Goal: Feedback & Contribution: Submit feedback/report problem

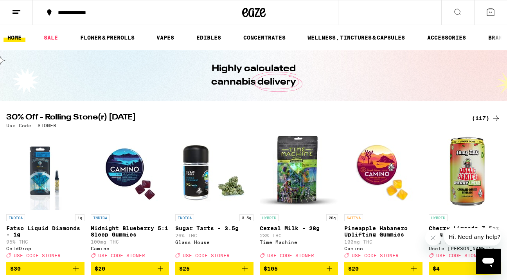
click at [489, 262] on icon "Open messaging window" at bounding box center [489, 262] width 12 height 9
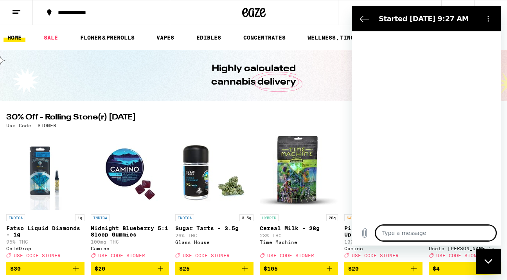
type textarea "x"
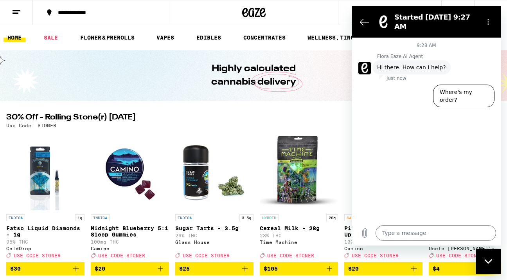
click at [15, 11] on line at bounding box center [17, 11] width 8 height 0
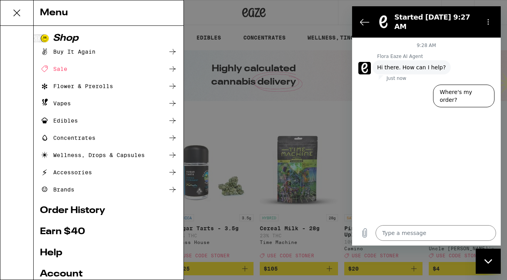
click at [64, 207] on link "Order History" at bounding box center [108, 210] width 137 height 9
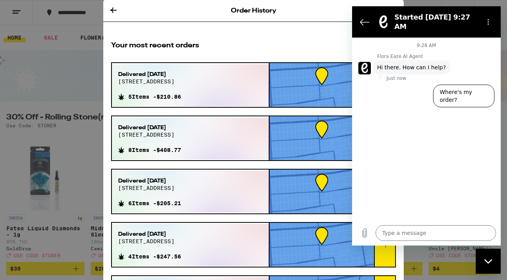
click at [188, 98] on div "Delivered [DATE][STREET_ADDRESS] 5 Items - $210.86" at bounding box center [150, 85] width 76 height 42
click at [142, 74] on span "Delivered [DATE]" at bounding box center [149, 74] width 63 height 8
click at [369, 14] on button "Back to the conversation list" at bounding box center [365, 22] width 16 height 16
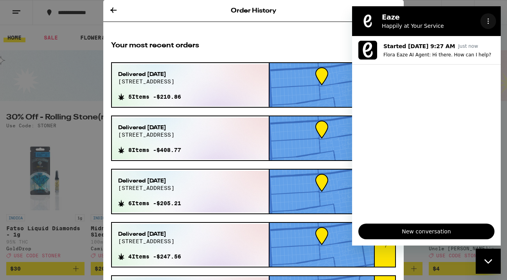
click at [489, 20] on icon "Options menu" at bounding box center [489, 21] width 6 height 6
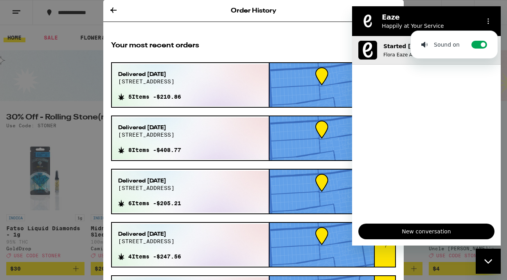
click at [396, 56] on p "Flora Eaze AI Agent: Hi there. How can I help?" at bounding box center [439, 55] width 111 height 6
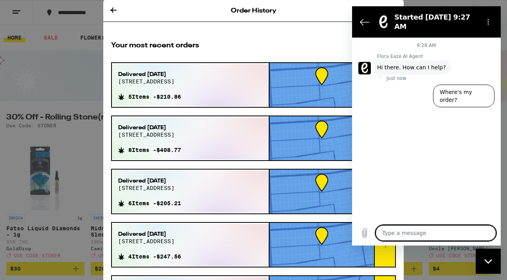
click at [425, 237] on textarea at bounding box center [436, 233] width 121 height 16
type textarea "H"
type textarea "x"
type textarea "Hi"
type textarea "x"
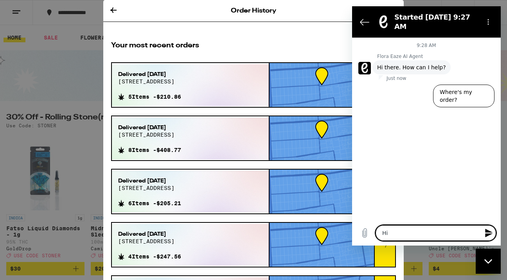
type textarea "Hi!"
type textarea "x"
type textarea "Hi!"
type textarea "x"
type textarea "Hi! o"
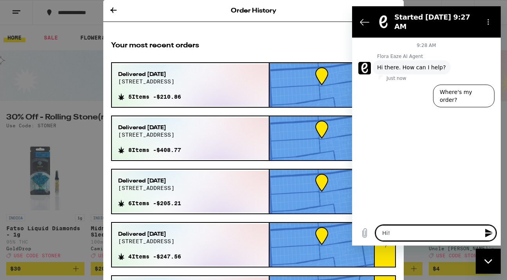
type textarea "x"
type textarea "Hi! on"
type textarea "x"
type textarea "Hi! one"
type textarea "x"
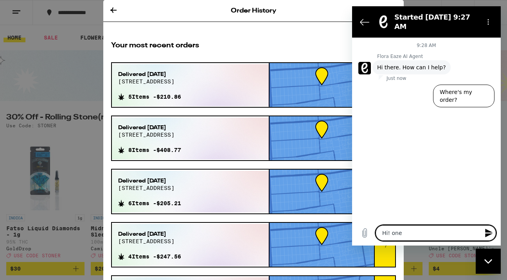
type textarea "Hi! one"
type textarea "x"
type textarea "Hi! one"
type textarea "x"
type textarea "Hi! on"
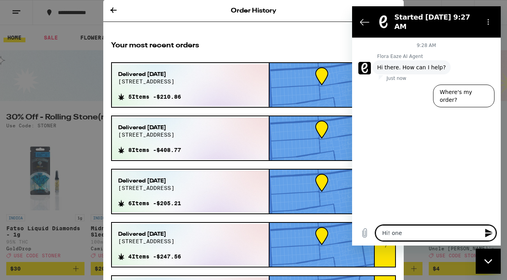
type textarea "x"
type textarea "Hi! o"
type textarea "x"
type textarea "Hi!"
type textarea "x"
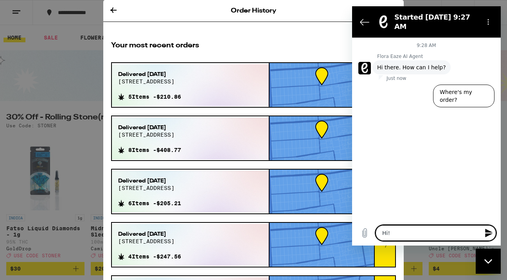
type textarea "Hi!"
type textarea "x"
type textarea "Hi"
type textarea "x"
type textarea "H"
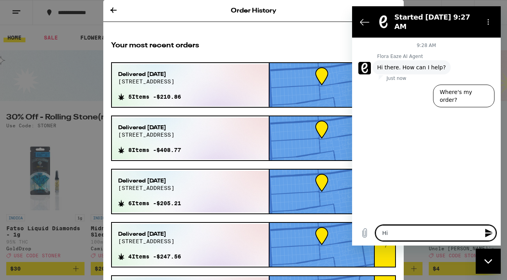
type textarea "x"
type textarea "h"
type textarea "x"
type textarea "ho"
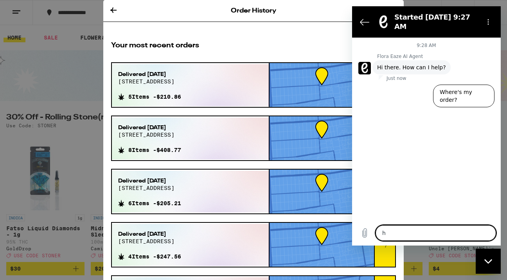
type textarea "x"
type textarea "how"
type textarea "x"
type textarea "howd"
type textarea "x"
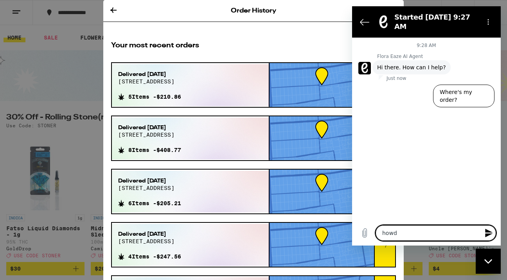
type textarea "howdy"
type textarea "x"
type textarea "howdy!"
type textarea "x"
type textarea "howdy!"
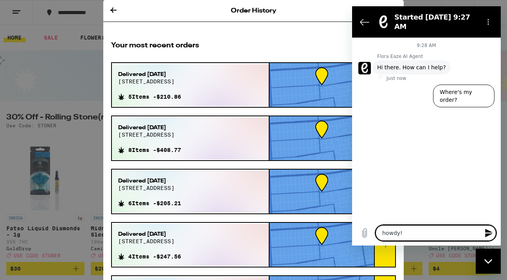
type textarea "x"
type textarea "howdy! io"
type textarea "x"
type textarea "howdy! ion"
type textarea "x"
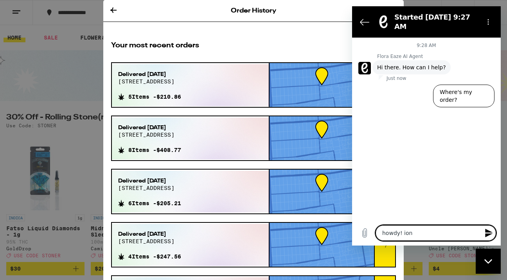
type textarea "howdy! [PERSON_NAME]"
type textarea "x"
type textarea "howdy! ion"
type textarea "x"
type textarea "howdy! io"
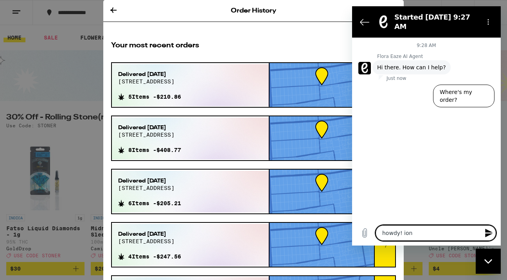
type textarea "x"
type textarea "howdy! i"
type textarea "x"
type textarea "howdy!"
type textarea "x"
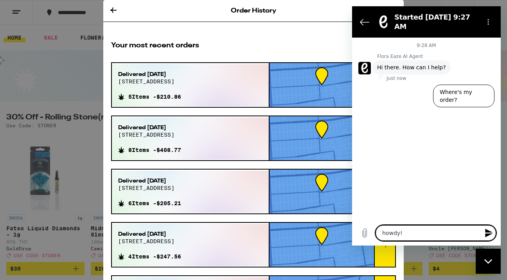
type textarea "howdy! o"
type textarea "x"
type textarea "howdy! on"
type textarea "x"
type textarea "howdy! one"
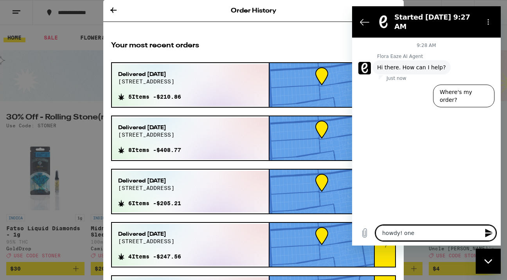
type textarea "x"
type textarea "howdy! one"
type textarea "x"
type textarea "howdy! one o"
type textarea "x"
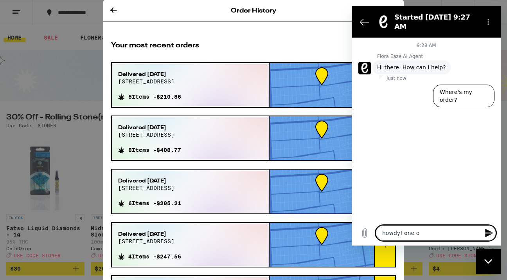
type textarea "howdy! one of"
type textarea "x"
type textarea "howdy! one of"
type textarea "x"
type textarea "howdy! one of t"
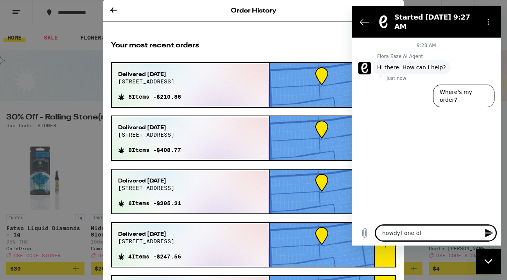
type textarea "x"
type textarea "howdy! one of th"
type textarea "x"
type textarea "howdy! one of the"
type textarea "x"
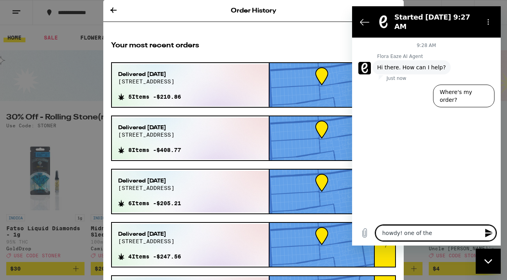
type textarea "howdy! one of the"
type textarea "x"
type textarea "howdy! one of the c"
type textarea "x"
type textarea "howdy! one of the ca"
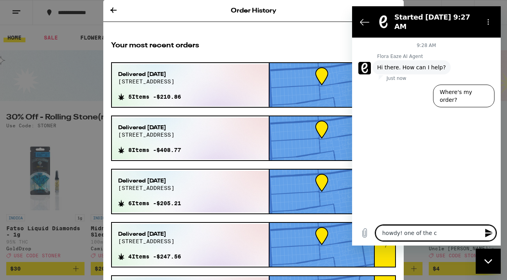
type textarea "x"
type textarea "howdy! one of the car"
type textarea "x"
type textarea "howdy! one of the cart"
type textarea "x"
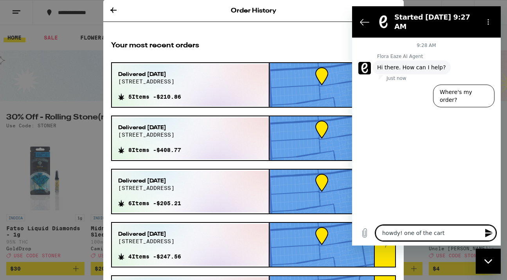
type textarea "howdy! one of the cartr"
type textarea "x"
type textarea "howdy! one of the cartri"
type textarea "x"
type textarea "howdy! one of the cartrid"
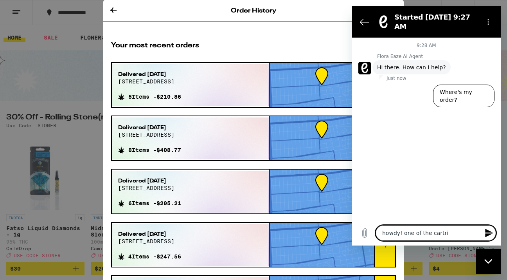
type textarea "x"
type textarea "howdy! one of the cartride"
type textarea "x"
type textarea "howdy! one of the cartrideg"
type textarea "x"
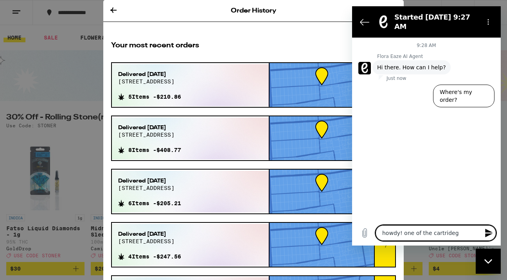
type textarea "howdy! one of the cartridege"
type textarea "x"
type textarea "howdy! one of the cartrideg"
type textarea "x"
type textarea "howdy! one of the cartride"
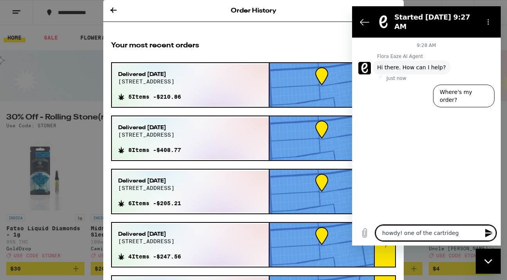
type textarea "x"
type textarea "howdy! one of the cartrid"
type textarea "x"
type textarea "howdy! one of the cartridg"
type textarea "x"
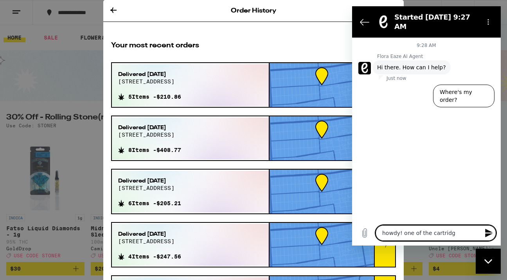
type textarea "howdy! one of the cartridge"
type textarea "x"
type textarea "howdy! one of the cartridges"
type textarea "x"
type textarea "howdy! one of the cartridges"
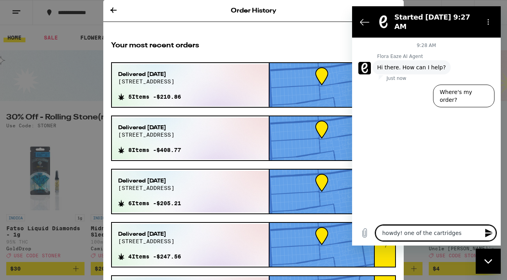
type textarea "x"
type textarea "howdy! one of the cartridges f"
type textarea "x"
type textarea "howdy! one of the cartridges fr"
type textarea "x"
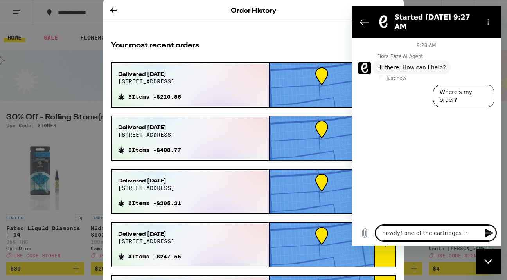
type textarea "howdy! one of the cartridges fro"
type textarea "x"
type textarea "howdy! one of the cartridges from"
type textarea "x"
type textarea "howdy! one of the cartridges from"
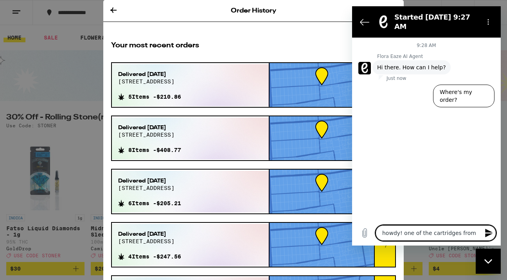
type textarea "x"
type textarea "howdy! one of the cartridges from m"
type textarea "x"
type textarea "howdy! one of the cartridges from my"
type textarea "x"
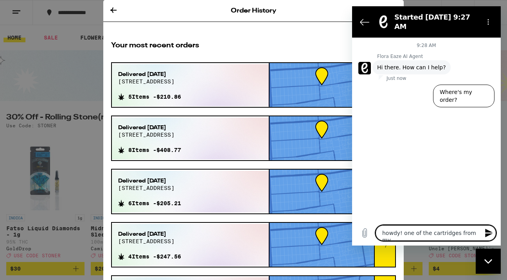
type textarea "howdy! one of the cartridges from my"
type textarea "x"
type textarea "howdy! one of the cartridges from my r"
type textarea "x"
type textarea "howdy! one of the cartridges from my re"
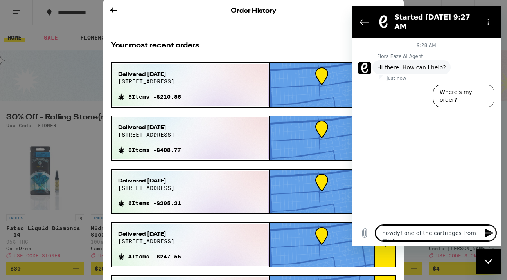
type textarea "x"
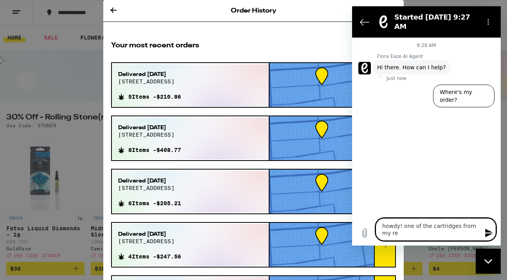
type textarea "howdy! one of the cartridges from my rec"
type textarea "x"
type textarea "howdy! one of the cartridges from my rece"
type textarea "x"
type textarea "howdy! one of the cartridges from my recen"
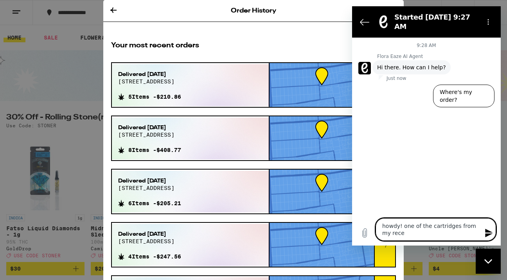
type textarea "x"
type textarea "howdy! one of the cartridges from my recent"
type textarea "x"
type textarea "howdy! one of the cartridges from my recent"
type textarea "x"
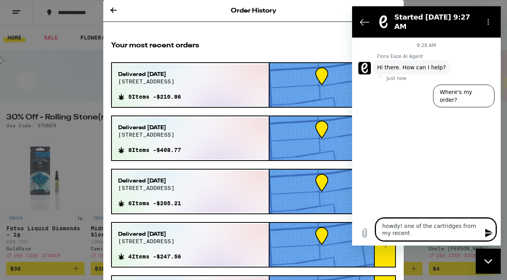
type textarea "howdy! one of the cartridges from my recent o"
type textarea "x"
type textarea "howdy! one of the cartridges from my recent or"
type textarea "x"
type textarea "howdy! one of the cartridges from my recent ord"
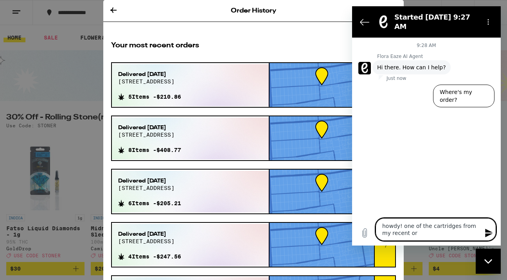
type textarea "x"
type textarea "howdy! one of the cartridges from my recent orde"
type textarea "x"
type textarea "howdy! one of the cartridges from my recent order"
type textarea "x"
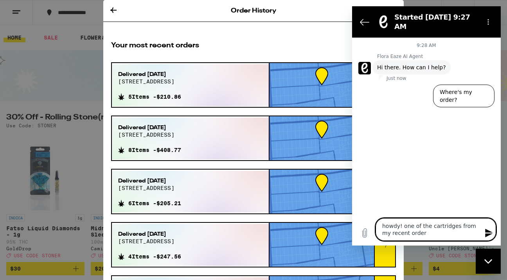
type textarea "howdy! one of the cartridges from my recent order"
type textarea "x"
type textarea "howdy! one of the cartridges from my recent order i"
type textarea "x"
type textarea "howdy! one of the cartridges from my recent order is"
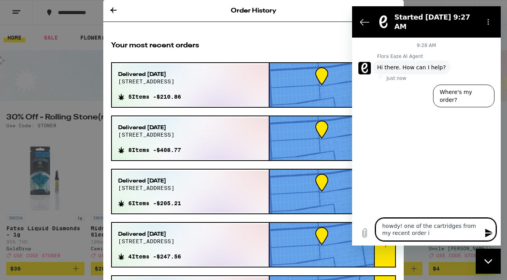
type textarea "x"
type textarea "howdy! one of the cartridges from my recent order is"
type textarea "x"
type textarea "howdy! one of the cartridges from my recent order is n"
type textarea "x"
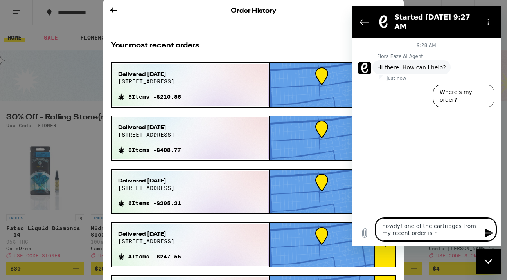
type textarea "howdy! one of the cartridges from my recent order is no"
type textarea "x"
type textarea "howdy! one of the cartridges from my recent order is not"
type textarea "x"
type textarea "howdy! one of the cartridges from my recent order is not"
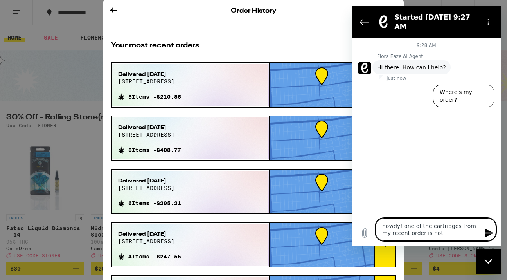
type textarea "x"
type textarea "howdy! one of the cartridges from my recent order is not w"
type textarea "x"
type textarea "howdy! one of the cartridges from my recent order is not wo"
type textarea "x"
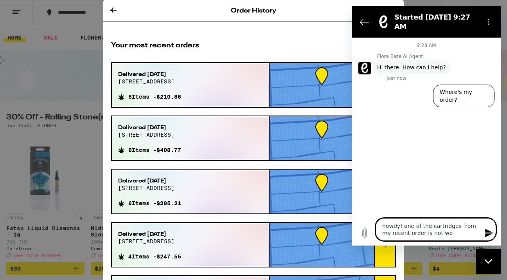
type textarea "howdy! one of the cartridges from my recent order is not wor"
type textarea "x"
type textarea "howdy! one of the cartridges from my recent order is not work"
type textarea "x"
type textarea "howdy! one of the cartridges from my recent order is not worki"
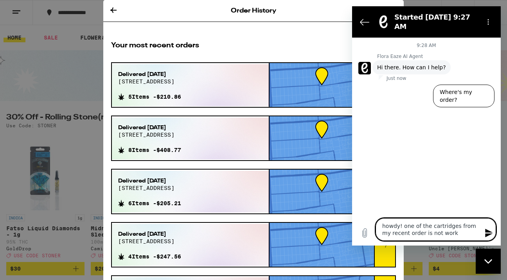
type textarea "x"
type textarea "howdy! one of the cartridges from my recent order is not workin"
type textarea "x"
type textarea "howdy! one of the cartridges from my recent order is not working"
type textarea "x"
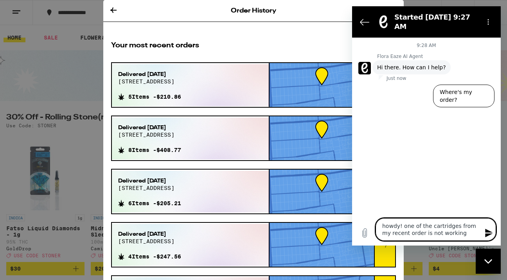
type textarea "howdy! one of the cartridges from my recent order is not working."
type textarea "x"
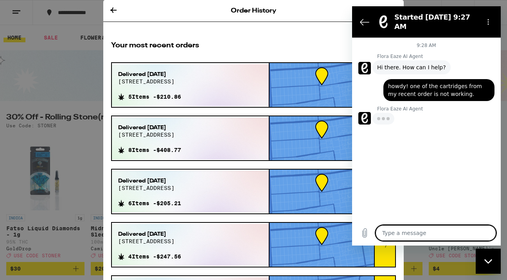
type textarea "x"
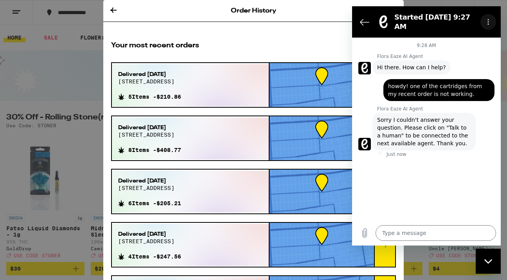
click at [485, 17] on button "Options menu" at bounding box center [489, 22] width 16 height 16
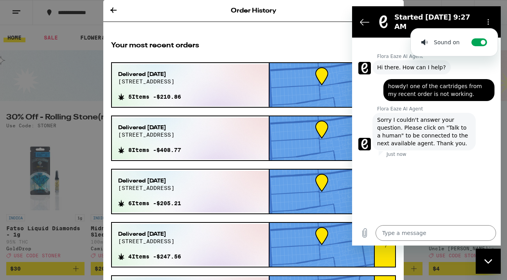
click at [370, 38] on div "9:28 AM Flora Eaze AI Agent Flora Eaze AI Agent says: Hi there. How can I help?…" at bounding box center [426, 129] width 149 height 183
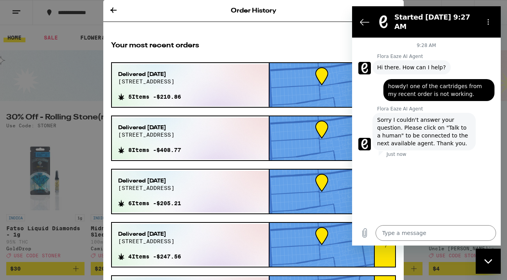
click at [407, 167] on div "9:28 AM Flora Eaze AI Agent Flora Eaze AI Agent says: Hi there. How can I help?…" at bounding box center [426, 129] width 149 height 183
click at [453, 122] on span "Sorry I couldn't answer your question. Please click on "Talk to a human" to be …" at bounding box center [424, 131] width 94 height 31
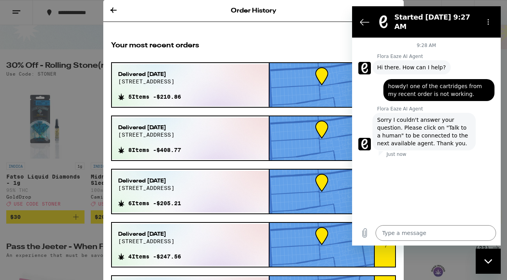
scroll to position [57, 0]
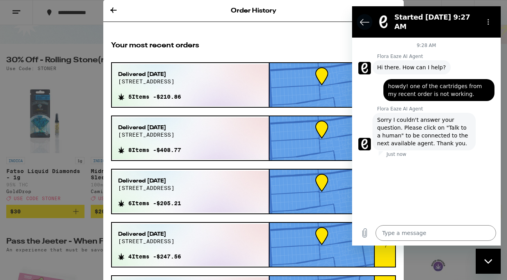
click at [359, 15] on button "Back to the conversation list" at bounding box center [365, 22] width 16 height 16
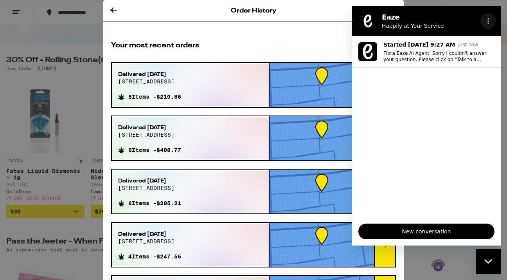
click at [493, 18] on button "Options menu" at bounding box center [489, 21] width 16 height 16
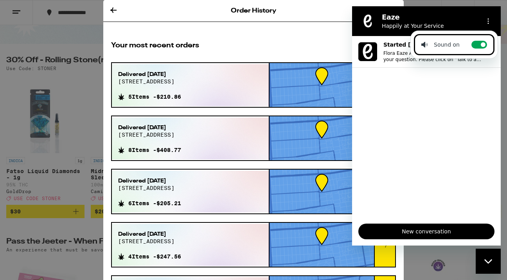
click at [428, 126] on ul "Started [DATE] 9:27 AM Just now Flora Eaze AI Agent: Sorry I couldn't answer yo…" at bounding box center [426, 126] width 149 height 181
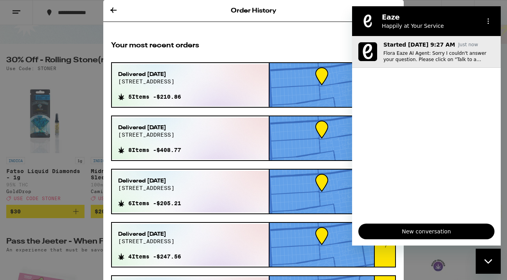
click at [419, 60] on p "Flora Eaze AI Agent: Sorry I couldn't answer your question. Please click on "Ta…" at bounding box center [439, 56] width 111 height 13
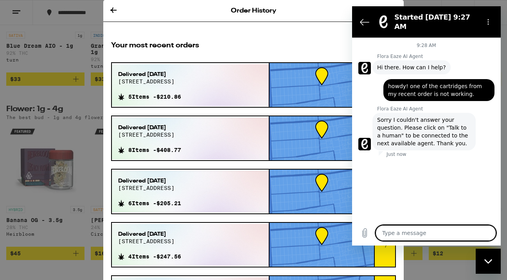
scroll to position [723, 0]
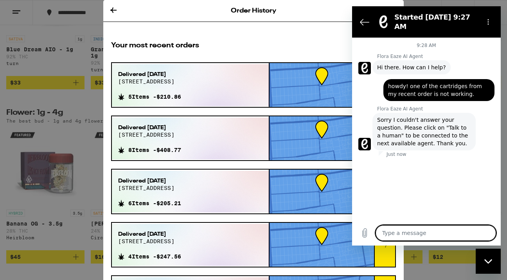
click at [405, 151] on p "Just now" at bounding box center [397, 154] width 20 height 6
click at [404, 116] on span "Sorry I couldn't answer your question. Please click on "Talk to a human" to be …" at bounding box center [424, 131] width 94 height 31
click at [399, 91] on span "howdy! one of the cartridges from my recent order is not working." at bounding box center [439, 90] width 102 height 16
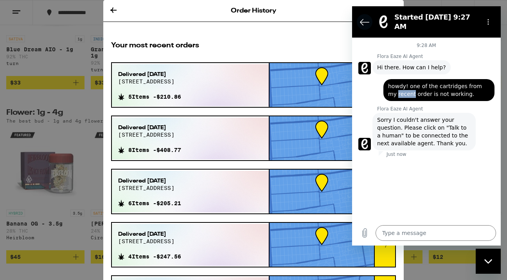
click at [362, 21] on icon "Back to the conversation list" at bounding box center [365, 22] width 9 height 6
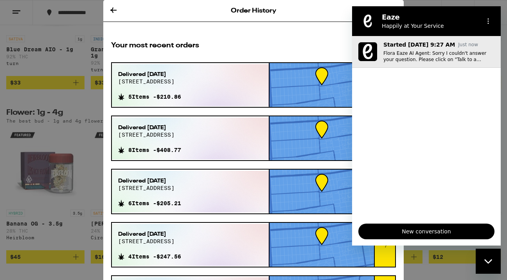
click at [405, 57] on p "Flora Eaze AI Agent: Sorry I couldn't answer your question. Please click on "Ta…" at bounding box center [439, 56] width 111 height 13
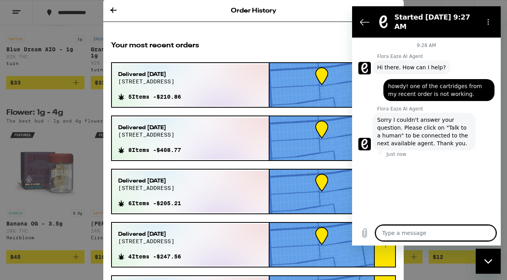
click at [448, 238] on textarea at bounding box center [436, 233] width 121 height 16
type textarea "w"
type textarea "x"
type textarea "wh"
type textarea "x"
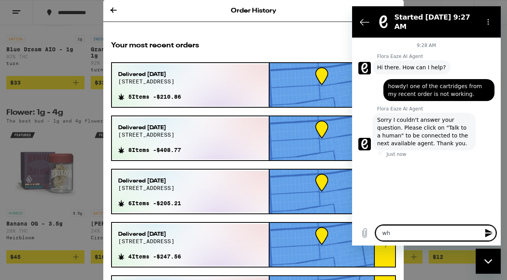
type textarea "whe"
type textarea "x"
type textarea "wher"
type textarea "x"
type textarea "where"
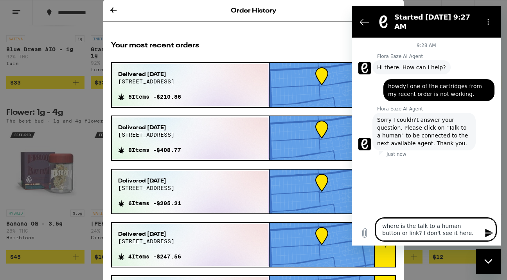
click at [415, 227] on textarea "where is the talk to a human button or link? I don't see it here." at bounding box center [436, 229] width 121 height 23
click at [455, 226] on textarea "where is the "talk to a human button or link? I don't see it here." at bounding box center [436, 229] width 121 height 23
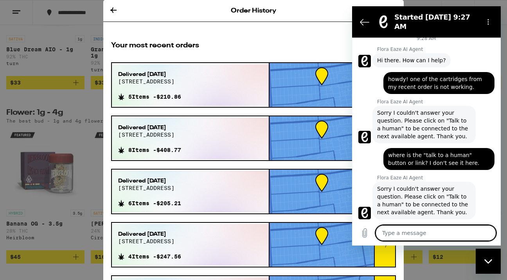
scroll to position [9, 0]
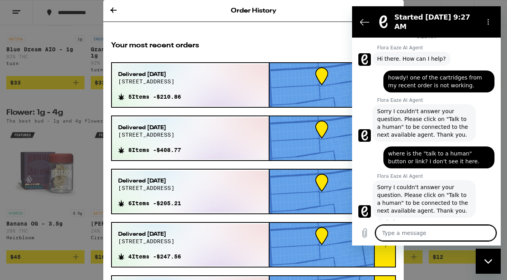
click at [411, 230] on textarea at bounding box center [436, 233] width 121 height 16
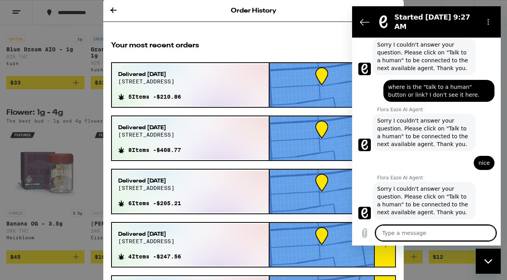
scroll to position [77, 0]
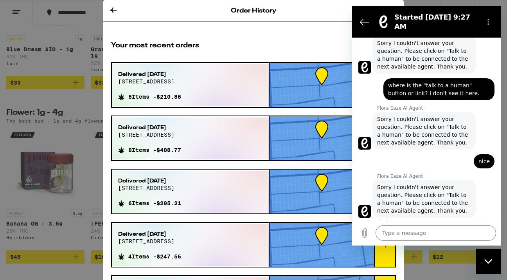
click at [430, 20] on h2 "Started [DATE] 9:27 AM" at bounding box center [436, 22] width 83 height 19
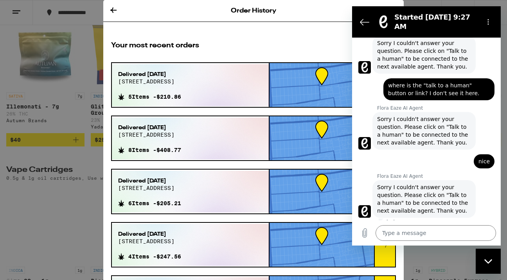
scroll to position [1032, 0]
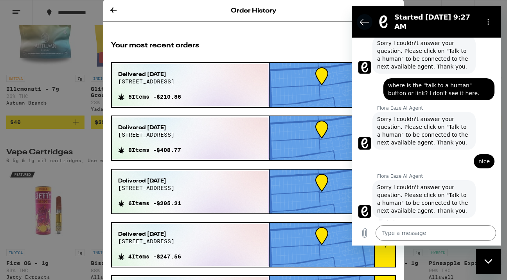
click at [365, 22] on icon "Back to the conversation list" at bounding box center [364, 21] width 9 height 9
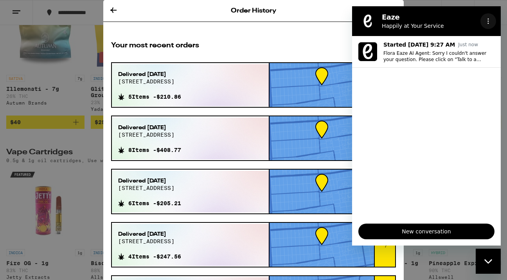
click at [492, 24] on button "Options menu" at bounding box center [489, 21] width 16 height 16
click at [493, 261] on icon "Close messaging window" at bounding box center [489, 261] width 8 height 5
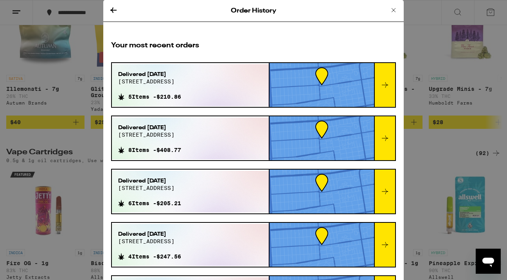
click at [493, 261] on icon "Open messaging window" at bounding box center [489, 262] width 12 height 9
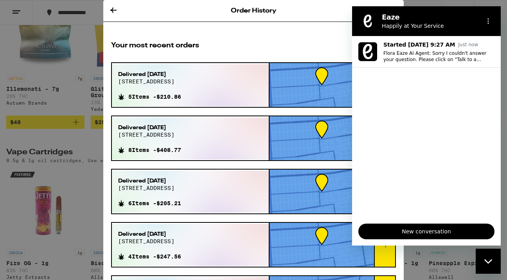
click at [425, 232] on span "New conversation" at bounding box center [426, 231] width 123 height 9
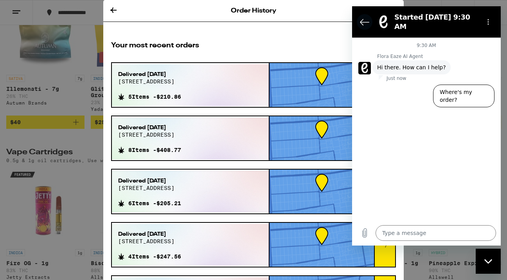
click at [361, 24] on icon "Back to the conversation list" at bounding box center [364, 21] width 9 height 9
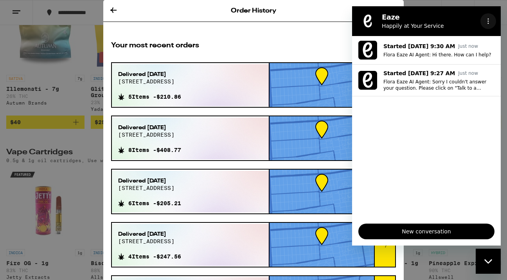
click at [490, 22] on icon "Options menu" at bounding box center [489, 21] width 6 height 6
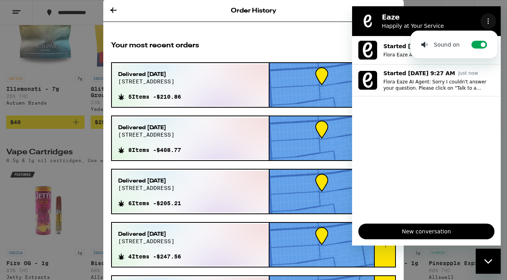
click at [490, 22] on icon "Options menu" at bounding box center [489, 21] width 6 height 6
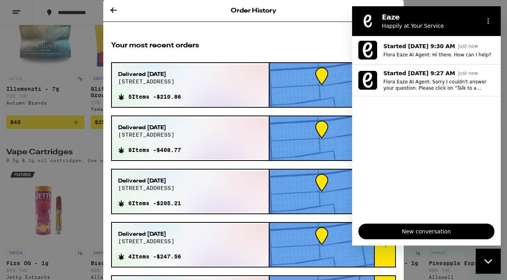
click at [113, 11] on icon at bounding box center [113, 9] width 9 height 9
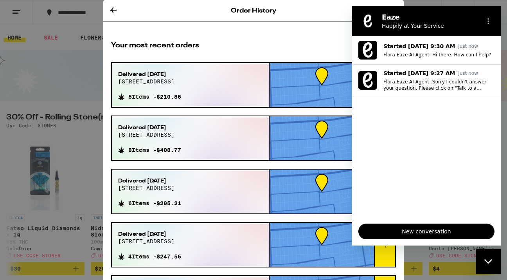
click at [113, 11] on div "Order History Your most recent orders Delivered [DATE] [STREET_ADDRESS] 5 Items…" at bounding box center [253, 140] width 507 height 280
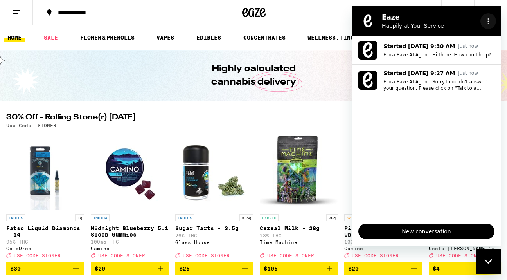
click at [487, 22] on icon "Options menu" at bounding box center [489, 21] width 6 height 6
click at [339, 13] on div "**********" at bounding box center [253, 12] width 507 height 25
click at [486, 264] on div "Close messaging window" at bounding box center [488, 260] width 23 height 23
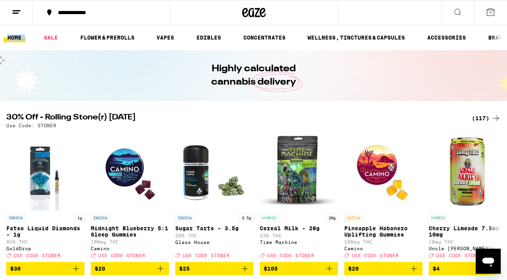
click at [14, 13] on icon at bounding box center [16, 11] width 9 height 9
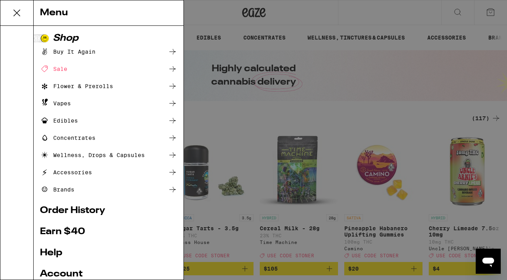
click at [47, 251] on link "Help" at bounding box center [108, 252] width 137 height 9
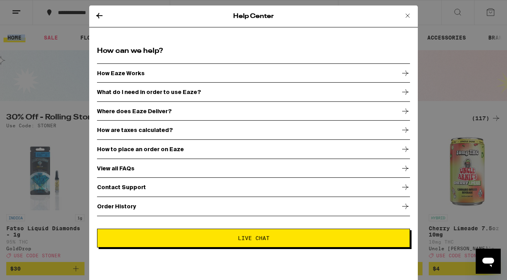
click at [229, 241] on button "Live Chat" at bounding box center [253, 238] width 313 height 19
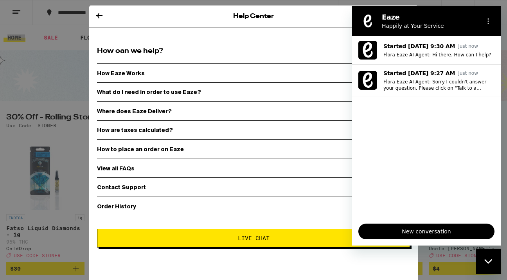
click at [487, 259] on icon "Close messaging window" at bounding box center [489, 261] width 8 height 5
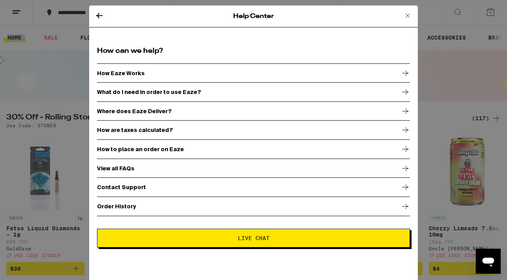
click at [237, 234] on button "Live Chat" at bounding box center [253, 238] width 313 height 19
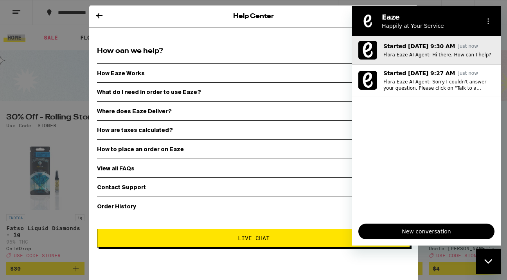
click at [493, 50] on div "Started [DATE] 9:30 AM Just now Flora Eaze AI Agent: Hi there. How can I help?" at bounding box center [439, 50] width 111 height 16
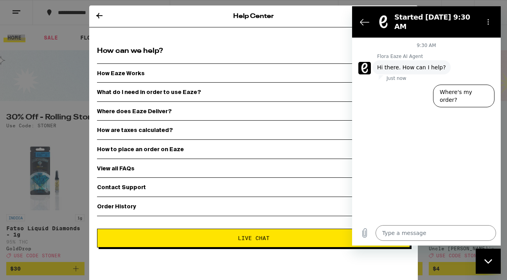
click at [396, 63] on span "Hi there. How can I help?" at bounding box center [411, 67] width 69 height 8
click at [360, 19] on button "Back to the conversation list" at bounding box center [365, 22] width 16 height 16
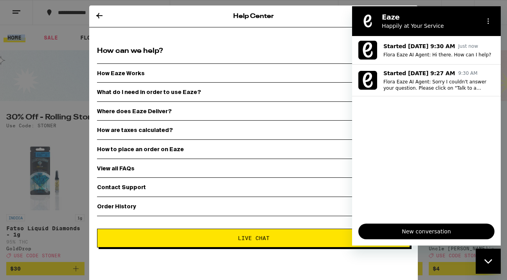
click at [208, 168] on div "View all FAQs" at bounding box center [253, 169] width 313 height 20
click at [490, 265] on div "Close messaging window" at bounding box center [488, 260] width 23 height 23
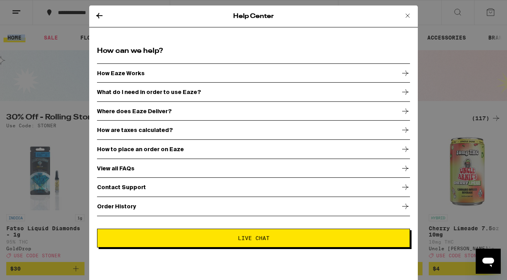
click at [123, 184] on p "Contact Support" at bounding box center [121, 187] width 49 height 6
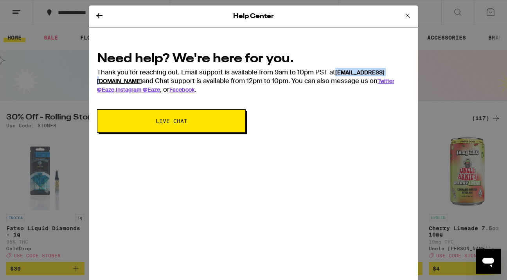
drag, startPoint x: 336, startPoint y: 73, endPoint x: 385, endPoint y: 72, distance: 48.2
click at [385, 72] on div "Need help? We're here for you. Thank you for reaching out. Email support is ava…" at bounding box center [253, 71] width 313 height 43
copy div "[EMAIL_ADDRESS][DOMAIN_NAME]"
click at [204, 126] on button "Live Chat" at bounding box center [171, 120] width 149 height 23
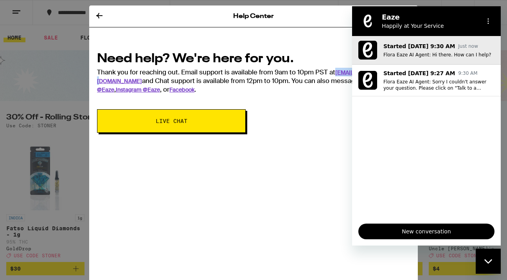
click at [426, 57] on p "Flora Eaze AI Agent: Hi there. How can I help?" at bounding box center [439, 55] width 111 height 6
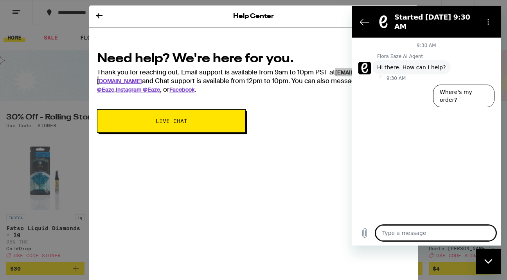
click at [381, 65] on span "Hi there. How can I help?" at bounding box center [411, 67] width 69 height 8
click at [361, 68] on figure at bounding box center [365, 68] width 13 height 13
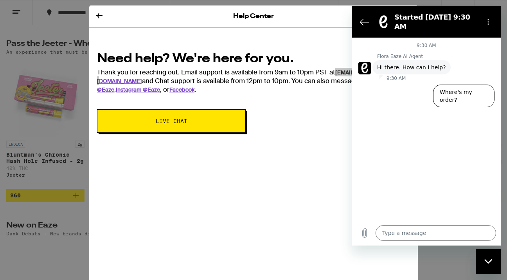
scroll to position [322, 0]
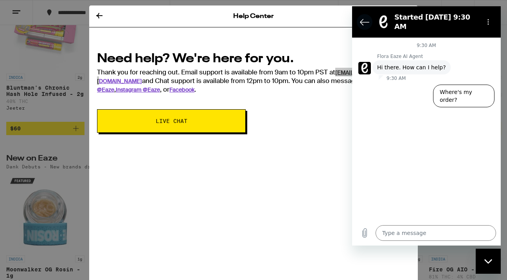
click at [362, 18] on icon "Back to the conversation list" at bounding box center [364, 21] width 9 height 9
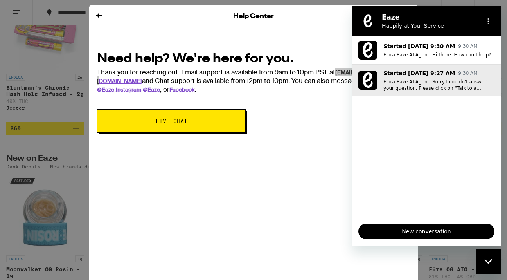
click at [420, 90] on p "Flora Eaze AI Agent: Sorry I couldn't answer your question. Please click on "Ta…" at bounding box center [439, 85] width 111 height 13
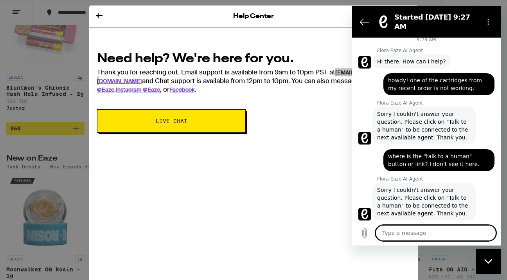
scroll to position [0, 0]
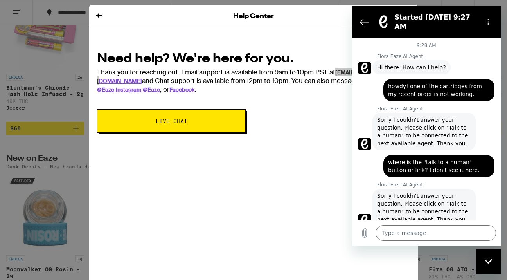
click at [99, 16] on icon at bounding box center [99, 15] width 9 height 9
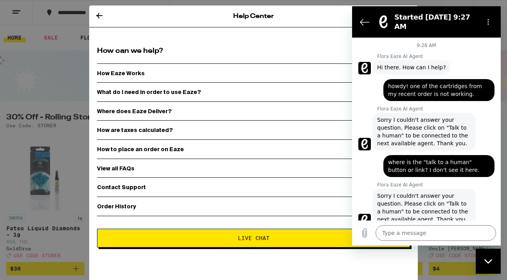
click at [99, 16] on icon at bounding box center [99, 15] width 9 height 9
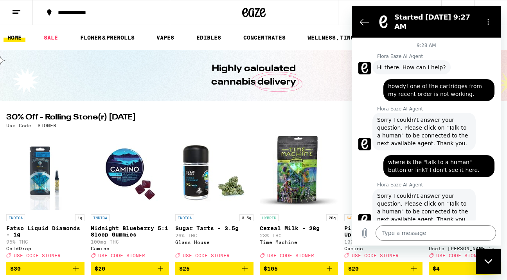
click at [487, 263] on icon "Close messaging window" at bounding box center [489, 261] width 8 height 5
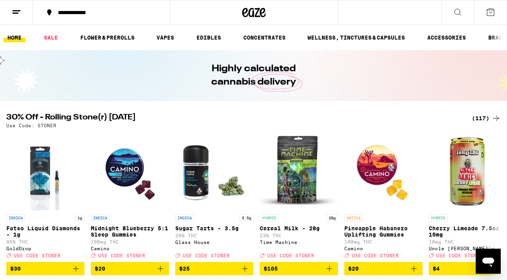
click at [9, 11] on button at bounding box center [16, 12] width 33 height 25
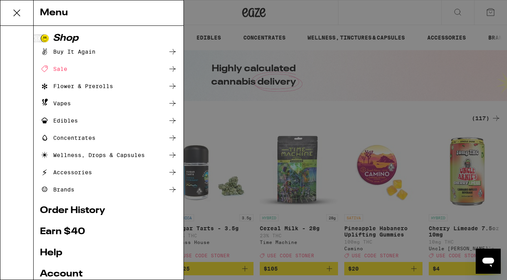
click at [51, 253] on link "Help" at bounding box center [108, 252] width 137 height 9
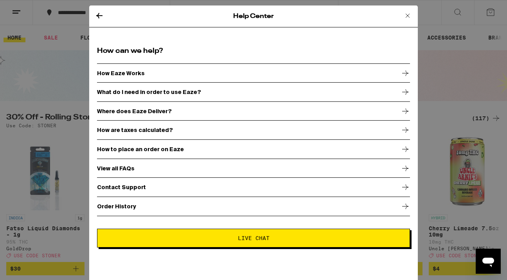
click at [114, 187] on p "Contact Support" at bounding box center [121, 187] width 49 height 6
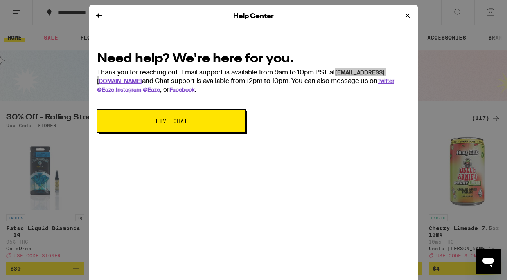
drag, startPoint x: 347, startPoint y: 72, endPoint x: 178, endPoint y: 8, distance: 181.2
click at [0, 0] on div "Help Center Need help? We're here for you. Thank you for reaching out. Email su…" at bounding box center [253, 140] width 507 height 280
click at [99, 15] on icon at bounding box center [99, 15] width 6 height 5
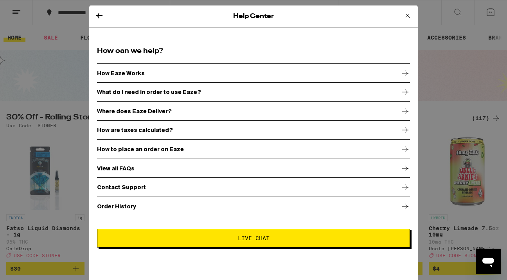
click at [102, 15] on icon at bounding box center [99, 15] width 9 height 9
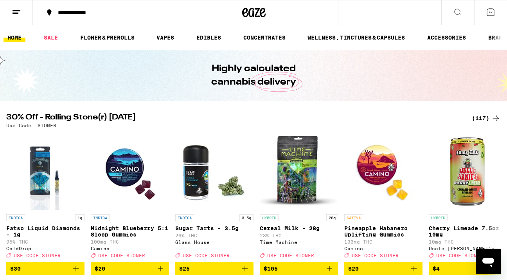
click at [22, 11] on button at bounding box center [16, 12] width 33 height 25
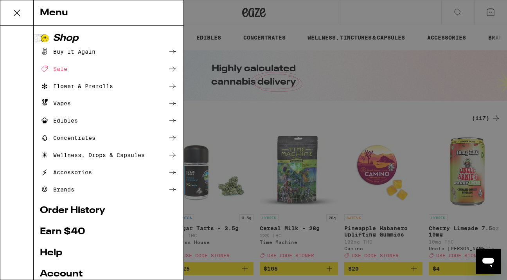
click at [63, 215] on ul "Shop Buy It Again Sale Flower & Prerolls Vapes Edibles Concentrates Wellness, D…" at bounding box center [108, 186] width 137 height 305
click at [63, 210] on link "Order History" at bounding box center [108, 210] width 137 height 9
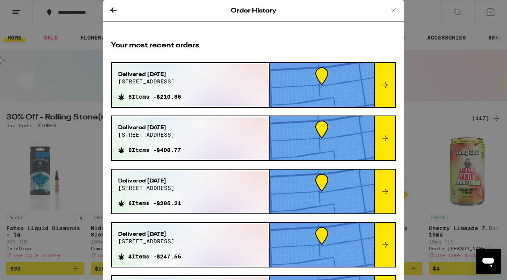
click at [387, 87] on icon at bounding box center [385, 84] width 9 height 9
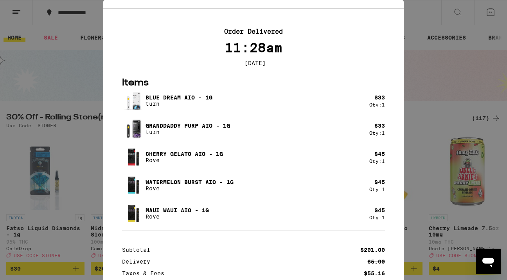
scroll to position [12, 0]
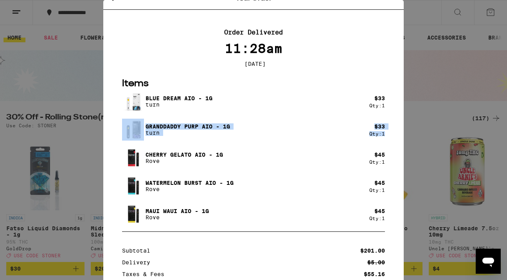
drag, startPoint x: 119, startPoint y: 128, endPoint x: 390, endPoint y: 138, distance: 271.1
click at [390, 138] on section "Items Blue Dream AIO - 1g turn $ 33 Qty: 1 Granddaddy Purp AIO - 1g turn $ 33 Q…" at bounding box center [253, 152] width 285 height 148
copy div "Granddaddy Purp AIO - 1g turn $ 33 Qty: 1"
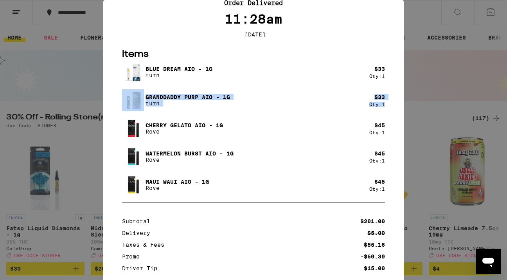
scroll to position [0, 0]
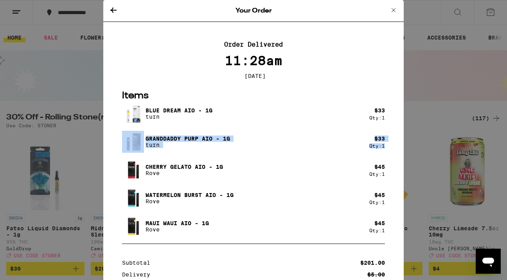
click at [112, 9] on icon at bounding box center [113, 9] width 6 height 5
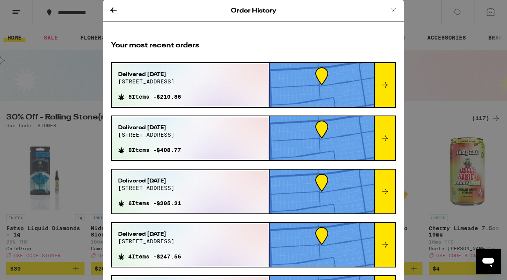
click at [112, 9] on icon at bounding box center [113, 9] width 6 height 5
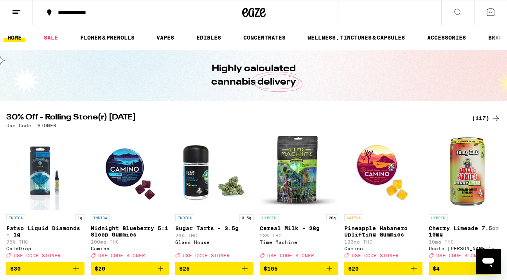
click at [16, 13] on icon at bounding box center [16, 11] width 9 height 9
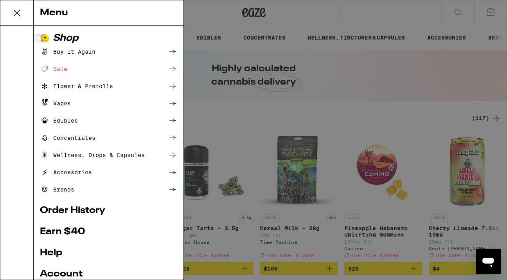
click at [57, 213] on link "Order History" at bounding box center [108, 210] width 137 height 9
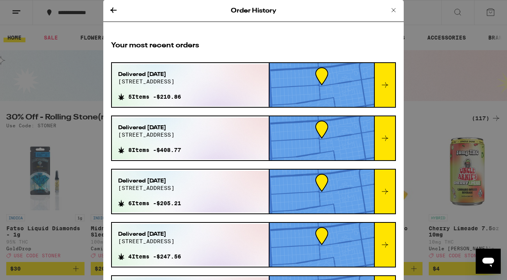
click at [387, 80] on icon at bounding box center [385, 84] width 9 height 9
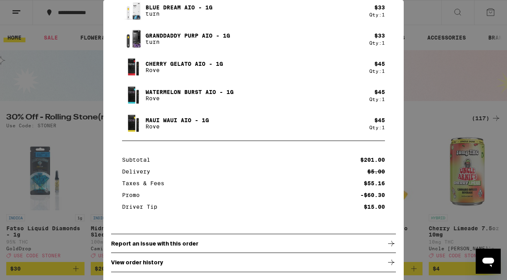
scroll to position [106, 0]
click at [137, 246] on p "Report an issue with this order" at bounding box center [154, 243] width 87 height 6
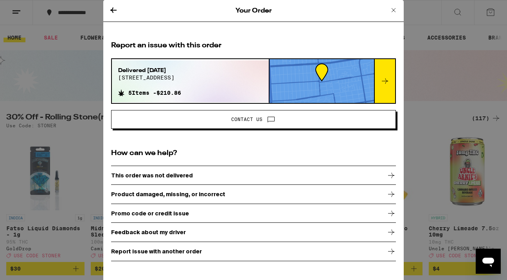
click at [200, 194] on p "Product damaged, missing, or incorrect" at bounding box center [168, 194] width 114 height 6
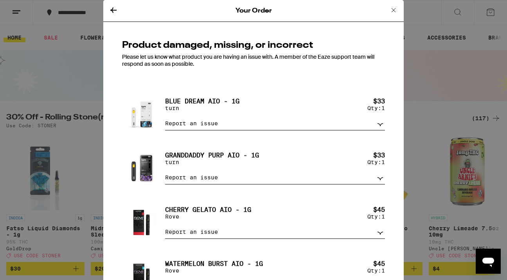
click at [381, 182] on select "Report an issue Item missing Item is broken/defective Received the wrong item L…" at bounding box center [275, 178] width 220 height 14
click at [165, 175] on select "Report an issue Item missing Item is broken/defective Received the wrong item L…" at bounding box center [275, 178] width 220 height 14
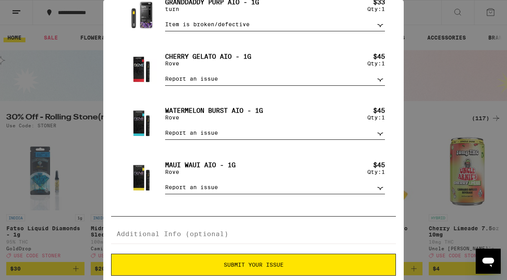
scroll to position [177, 0]
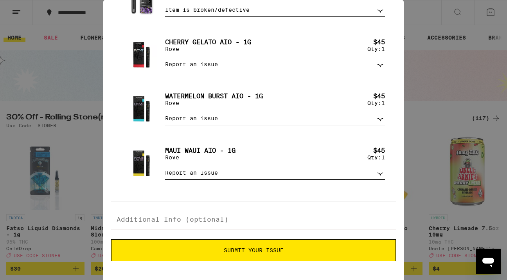
click at [247, 253] on span "Submit Your Issue" at bounding box center [254, 249] width 60 height 5
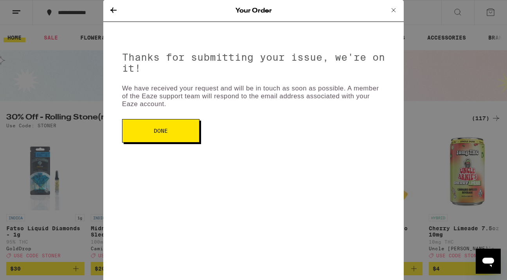
click at [161, 129] on span "Done" at bounding box center [161, 130] width 14 height 5
